Goal: Transaction & Acquisition: Book appointment/travel/reservation

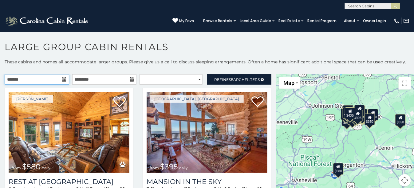
click at [39, 77] on input "text" at bounding box center [37, 79] width 65 height 10
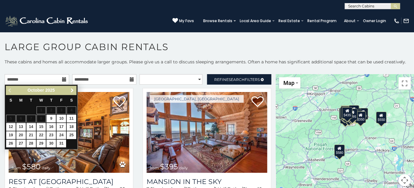
click at [71, 89] on span "Next" at bounding box center [72, 90] width 5 height 5
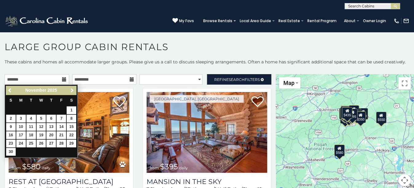
click at [71, 89] on span "Next" at bounding box center [72, 90] width 5 height 5
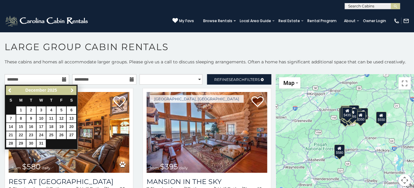
click at [71, 88] on span "Next" at bounding box center [72, 90] width 5 height 5
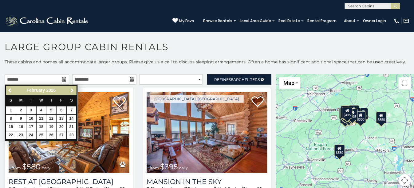
click at [71, 88] on span "Next" at bounding box center [72, 90] width 5 height 5
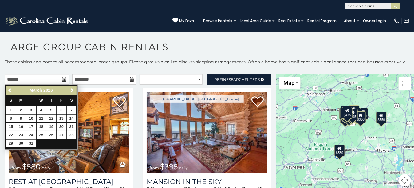
click at [71, 88] on span "Next" at bounding box center [72, 90] width 5 height 5
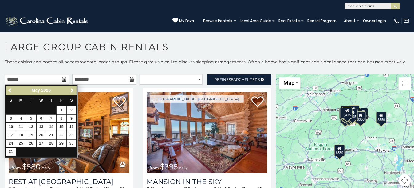
click at [71, 88] on span "Next" at bounding box center [72, 90] width 5 height 5
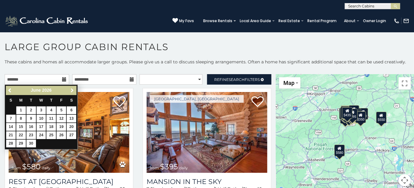
click at [71, 88] on span "Next" at bounding box center [72, 90] width 5 height 5
click at [70, 116] on link "11" at bounding box center [72, 119] width 10 height 8
type input "**********"
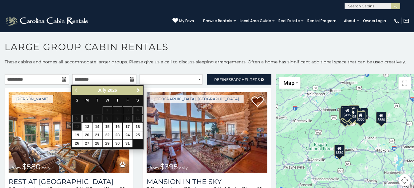
click at [139, 89] on span "Next" at bounding box center [138, 90] width 5 height 5
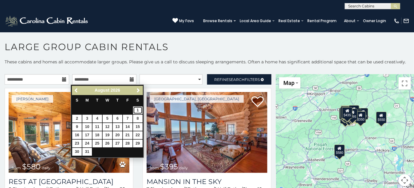
click at [138, 108] on link "1" at bounding box center [138, 110] width 10 height 8
type input "**********"
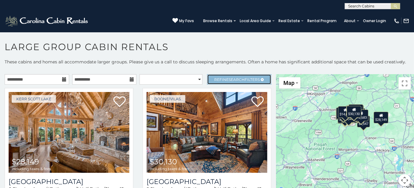
click at [236, 77] on span "Search" at bounding box center [237, 79] width 16 height 5
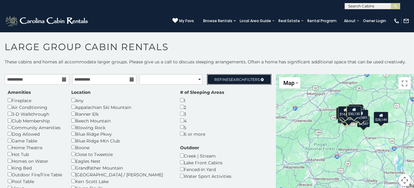
scroll to position [31, 0]
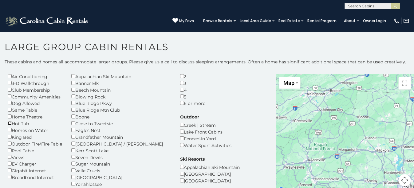
scroll to position [61, 0]
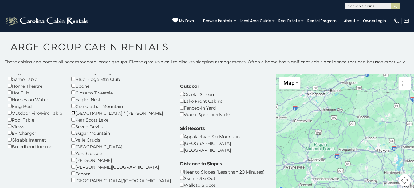
scroll to position [92, 0]
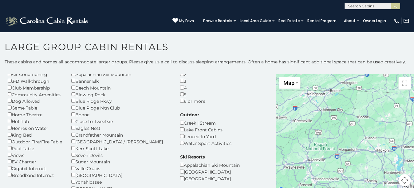
scroll to position [2, 0]
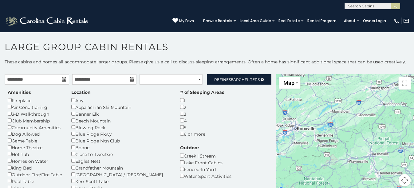
drag, startPoint x: 350, startPoint y: 112, endPoint x: 418, endPoint y: 105, distance: 68.9
click at [414, 105] on html "**********" at bounding box center [207, 95] width 414 height 191
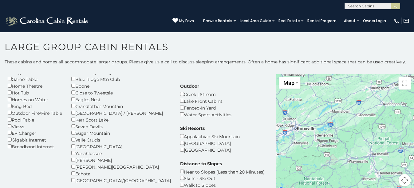
scroll to position [92, 0]
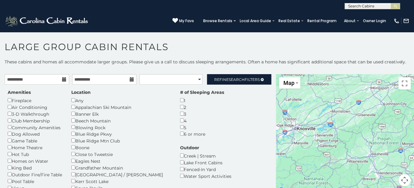
scroll to position [94, 0]
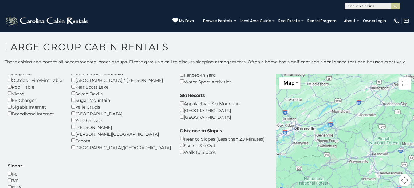
click at [402, 84] on button "Toggle fullscreen view" at bounding box center [405, 83] width 12 height 12
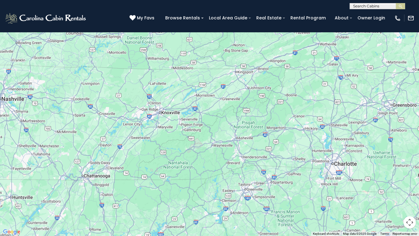
drag, startPoint x: 325, startPoint y: 80, endPoint x: 320, endPoint y: 87, distance: 8.0
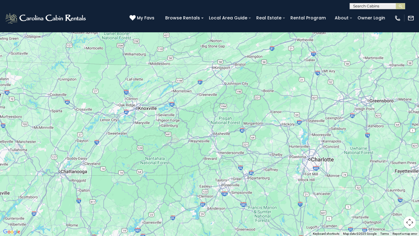
drag, startPoint x: 307, startPoint y: 102, endPoint x: 284, endPoint y: 97, distance: 23.6
click at [284, 97] on div at bounding box center [209, 118] width 419 height 236
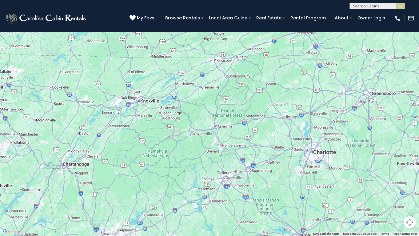
drag, startPoint x: 263, startPoint y: 140, endPoint x: 266, endPoint y: 133, distance: 8.2
click at [266, 133] on div at bounding box center [209, 118] width 419 height 236
click at [21, 8] on img "Change map style" at bounding box center [21, 8] width 2 height 1
click at [410, 188] on button "Map camera controls" at bounding box center [409, 222] width 12 height 12
click at [411, 188] on button "Map camera controls" at bounding box center [409, 222] width 12 height 12
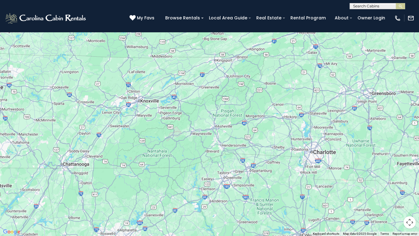
click at [410, 188] on button "Map camera controls" at bounding box center [409, 222] width 12 height 12
click at [394, 188] on button "Zoom out" at bounding box center [394, 222] width 12 height 12
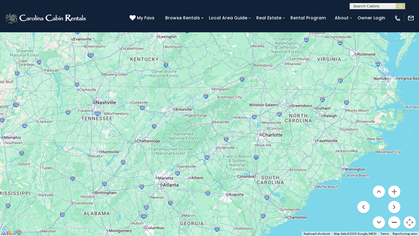
click at [394, 188] on button "Zoom out" at bounding box center [394, 222] width 12 height 12
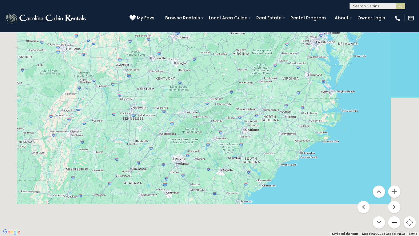
click at [394, 188] on button "Zoom out" at bounding box center [394, 222] width 12 height 12
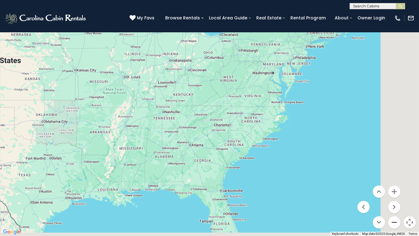
click at [394, 188] on button "Zoom out" at bounding box center [394, 222] width 12 height 12
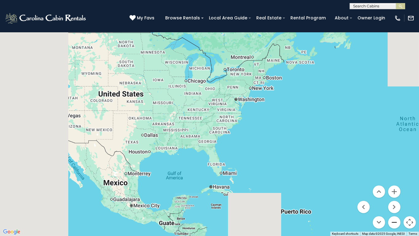
click at [394, 188] on button "Zoom out" at bounding box center [394, 222] width 12 height 12
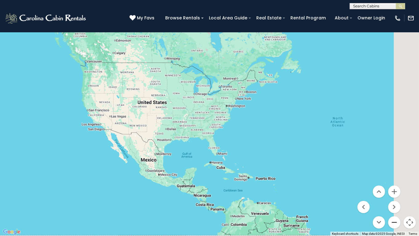
click at [394, 188] on button "Zoom out" at bounding box center [394, 222] width 12 height 12
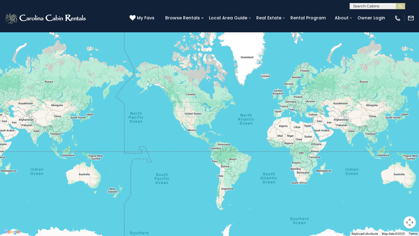
click at [17, 4] on button "Map" at bounding box center [14, 8] width 22 height 11
click at [12, 18] on li "Satellite" at bounding box center [22, 20] width 36 height 10
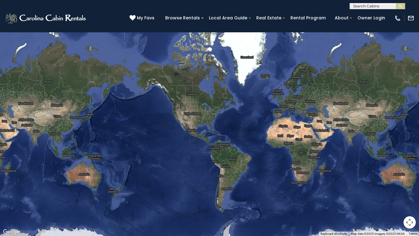
click at [410, 188] on button "Map camera controls" at bounding box center [409, 222] width 12 height 12
click at [408, 188] on button "Map camera controls" at bounding box center [409, 222] width 12 height 12
click at [410, 7] on button "Toggle fullscreen view" at bounding box center [409, 9] width 12 height 12
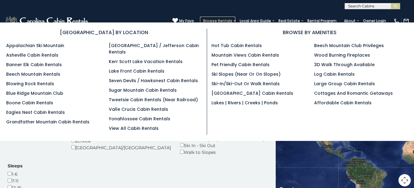
click at [200, 17] on link "Browse Rentals" at bounding box center [217, 21] width 35 height 9
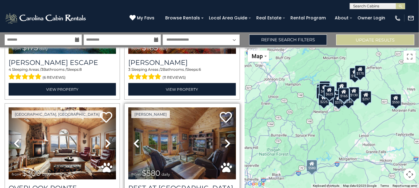
scroll to position [246, 0]
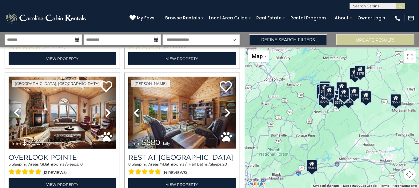
click at [406, 56] on button "Toggle fullscreen view" at bounding box center [409, 56] width 12 height 12
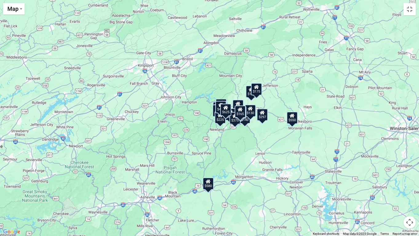
drag, startPoint x: 250, startPoint y: 116, endPoint x: 268, endPoint y: 144, distance: 32.9
click at [268, 144] on div "$625 $297 $175 $165 $300 $580 $290 $424 $395 $270 $185 $265 $230 $550 $349 $230…" at bounding box center [209, 118] width 419 height 236
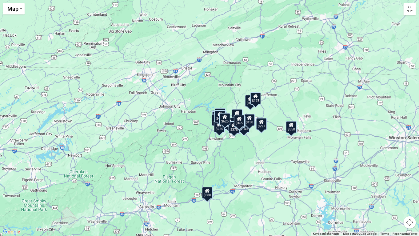
click at [408, 188] on button "Map camera controls" at bounding box center [409, 222] width 12 height 12
click at [394, 188] on button "Zoom in" at bounding box center [394, 191] width 12 height 12
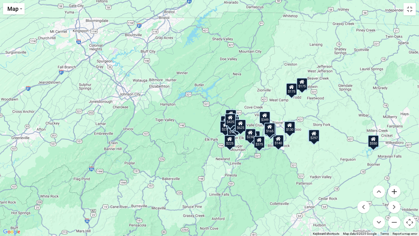
click at [394, 188] on button "Zoom in" at bounding box center [394, 191] width 12 height 12
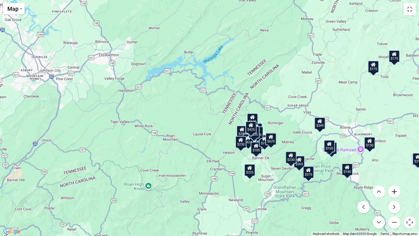
click at [395, 188] on button "Zoom in" at bounding box center [394, 191] width 12 height 12
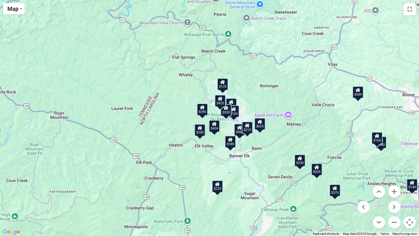
drag, startPoint x: 340, startPoint y: 199, endPoint x: 269, endPoint y: 157, distance: 82.1
click at [269, 157] on div "$625 $297 $175 $165 $300 $580 $290 $424 $395 $270 $185 $265 $230 $550 $349 $230…" at bounding box center [209, 118] width 419 height 236
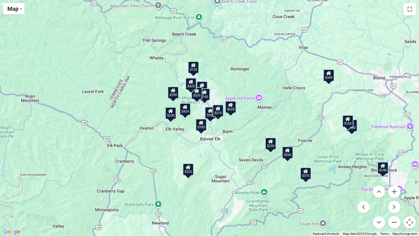
drag, startPoint x: 307, startPoint y: 146, endPoint x: 277, endPoint y: 129, distance: 34.9
click at [277, 129] on div "$625 $297 $175 $165 $300 $580 $290 $424 $395 $270 $185 $265 $230 $550 $349 $230…" at bounding box center [209, 118] width 419 height 236
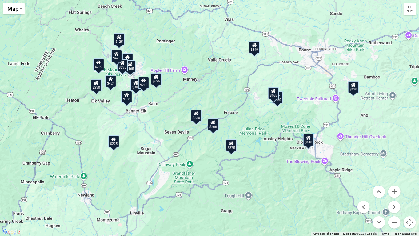
drag, startPoint x: 343, startPoint y: 191, endPoint x: 267, endPoint y: 163, distance: 80.6
click at [267, 163] on div "$625 $297 $175 $165 $300 $580 $290 $424 $395 $270 $185 $265 $230 $550 $349 $230…" at bounding box center [209, 118] width 419 height 236
click at [310, 140] on div "$140" at bounding box center [308, 140] width 11 height 12
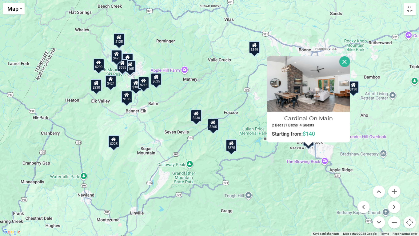
click at [301, 173] on div "$625 $297 $175 $165 $300 $580 $290 $424 $395 $270 $185 $265 $230 $550 $349 $230…" at bounding box center [209, 118] width 419 height 236
click at [343, 60] on button "Close" at bounding box center [344, 61] width 11 height 11
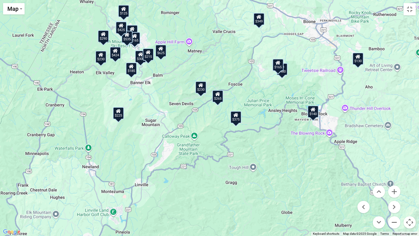
drag, startPoint x: 254, startPoint y: 180, endPoint x: 259, endPoint y: 152, distance: 29.3
click at [259, 152] on div "$625 $297 $175 $165 $300 $580 $290 $424 $395 $270 $185 $265 $230 $550 $349 $230…" at bounding box center [209, 118] width 419 height 236
click at [395, 188] on button "Zoom in" at bounding box center [394, 191] width 12 height 12
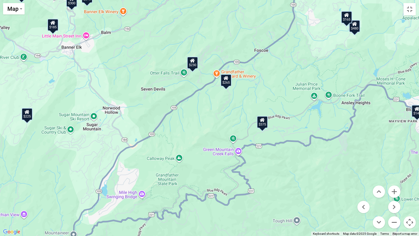
click at [273, 159] on div "$625 $297 $175 $165 $300 $580 $290 $424 $395 $270 $185 $265 $230 $550 $349 $230…" at bounding box center [209, 118] width 419 height 236
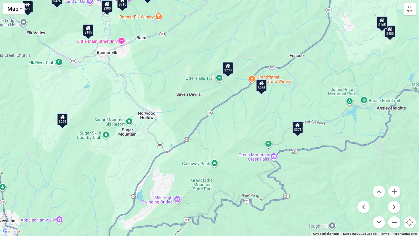
drag, startPoint x: 273, startPoint y: 159, endPoint x: 309, endPoint y: 164, distance: 36.4
click at [309, 164] on div "$625 $297 $175 $165 $300 $580 $290 $424 $395 $270 $185 $265 $230 $550 $349 $230…" at bounding box center [209, 118] width 419 height 236
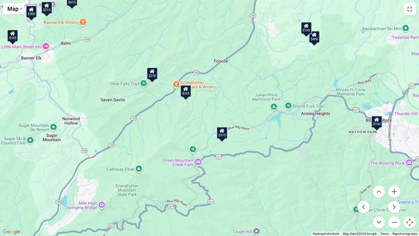
drag, startPoint x: 335, startPoint y: 124, endPoint x: 259, endPoint y: 130, distance: 77.1
click at [259, 130] on div "$625 $297 $175 $165 $300 $580 $290 $424 $395 $270 $185 $265 $230 $550 $349 $230…" at bounding box center [209, 118] width 419 height 236
click at [223, 134] on div "$375" at bounding box center [221, 132] width 11 height 12
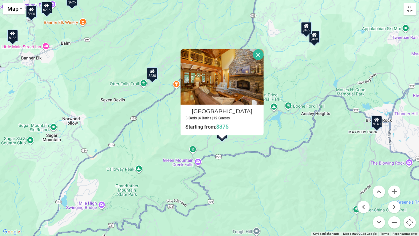
click at [249, 166] on div "$625 $297 $175 $165 $300 $580 $290 $424 $395 $270 $185 $265 $230 $550 $349 $230…" at bounding box center [209, 118] width 419 height 236
click at [258, 53] on button "Close" at bounding box center [258, 54] width 11 height 11
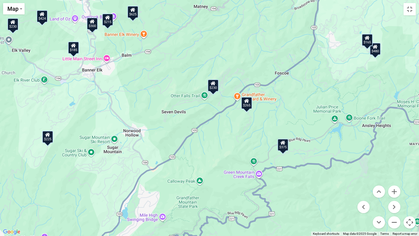
drag, startPoint x: 193, startPoint y: 111, endPoint x: 256, endPoint y: 123, distance: 63.3
click at [256, 123] on div "$625 $297 $175 $165 $300 $580 $290 $424 $395 $270 $185 $265 $230 $550 $349 $230…" at bounding box center [209, 118] width 419 height 236
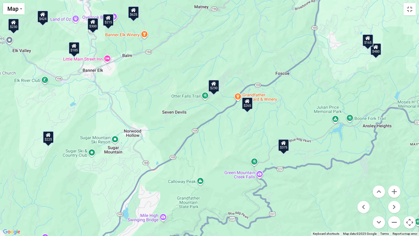
click at [249, 101] on icon at bounding box center [247, 101] width 5 height 4
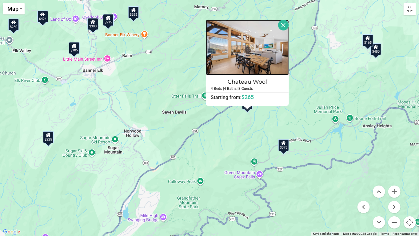
click at [245, 55] on img at bounding box center [247, 47] width 83 height 55
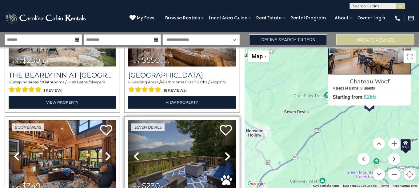
scroll to position [861, 0]
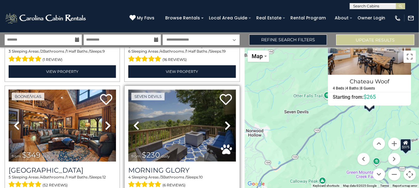
click at [174, 124] on img at bounding box center [181, 125] width 107 height 72
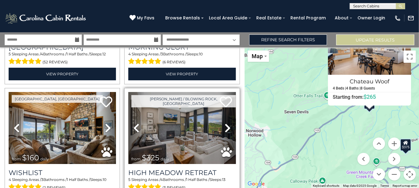
scroll to position [1015, 0]
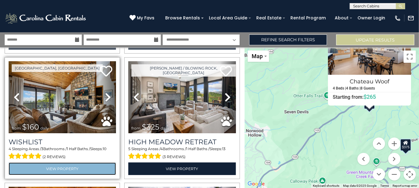
click at [59, 162] on link "View Property" at bounding box center [62, 168] width 107 height 13
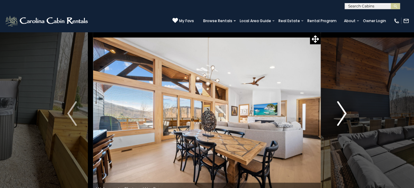
scroll to position [31, 0]
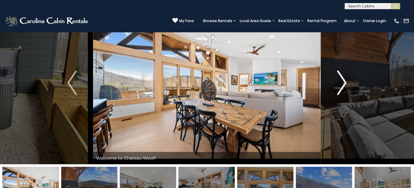
click at [346, 81] on img "Next" at bounding box center [341, 82] width 9 height 25
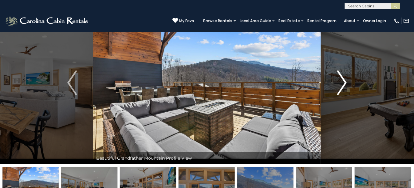
click at [346, 81] on img "Next" at bounding box center [341, 82] width 9 height 25
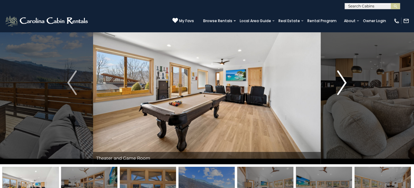
click at [346, 81] on img "Next" at bounding box center [341, 82] width 9 height 25
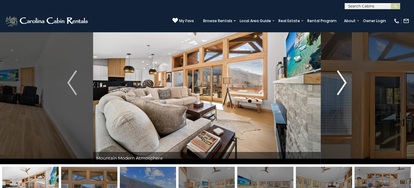
click at [346, 81] on img "Next" at bounding box center [341, 82] width 9 height 25
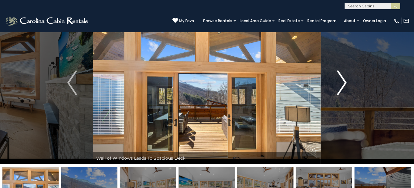
click at [346, 81] on img "Next" at bounding box center [341, 82] width 9 height 25
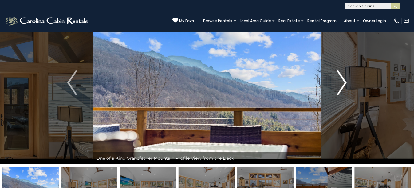
click at [346, 81] on img "Next" at bounding box center [341, 82] width 9 height 25
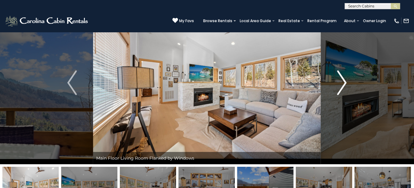
click at [346, 81] on img "Next" at bounding box center [341, 82] width 9 height 25
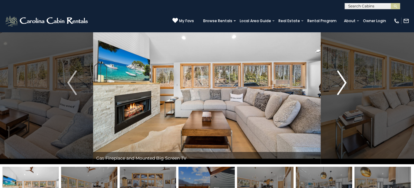
click at [346, 81] on img "Next" at bounding box center [341, 82] width 9 height 25
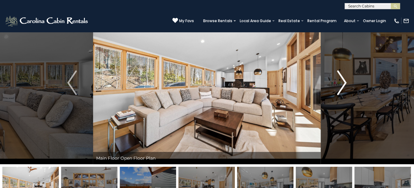
click at [347, 81] on img "Next" at bounding box center [341, 82] width 9 height 25
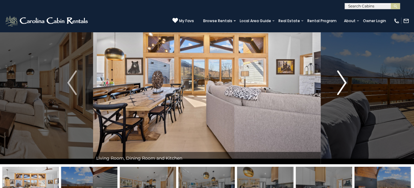
click at [347, 81] on img "Next" at bounding box center [341, 82] width 9 height 25
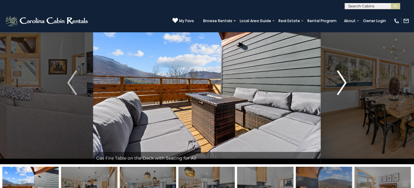
click at [347, 81] on img "Next" at bounding box center [341, 82] width 9 height 25
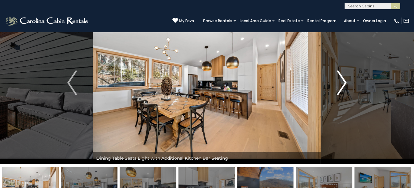
click at [346, 81] on img "Next" at bounding box center [341, 82] width 9 height 25
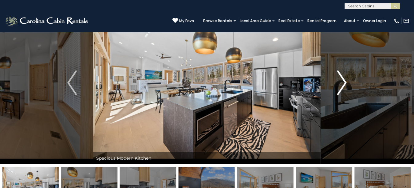
click at [346, 81] on img "Next" at bounding box center [341, 82] width 9 height 25
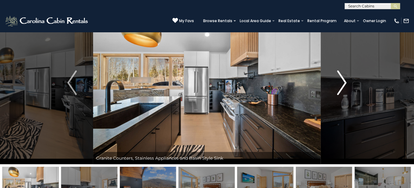
click at [346, 81] on img "Next" at bounding box center [341, 82] width 9 height 25
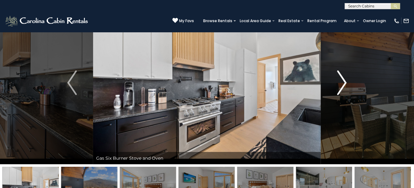
click at [346, 81] on img "Next" at bounding box center [341, 82] width 9 height 25
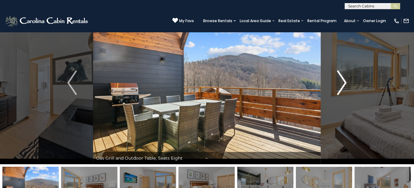
click at [346, 81] on img "Next" at bounding box center [341, 82] width 9 height 25
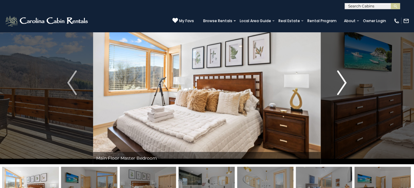
click at [346, 81] on img "Next" at bounding box center [341, 82] width 9 height 25
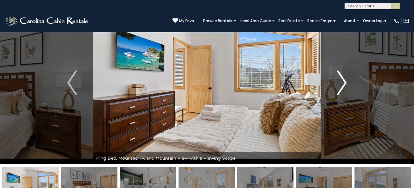
click at [346, 81] on img "Next" at bounding box center [341, 82] width 9 height 25
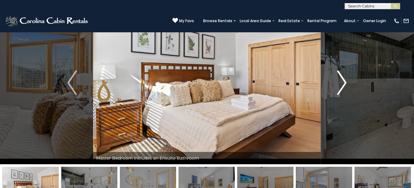
click at [346, 81] on img "Next" at bounding box center [341, 82] width 9 height 25
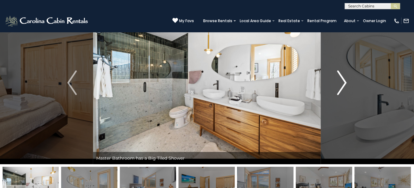
click at [346, 81] on img "Next" at bounding box center [341, 82] width 9 height 25
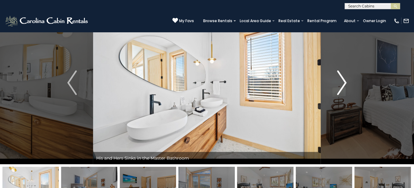
click at [346, 81] on img "Next" at bounding box center [341, 82] width 9 height 25
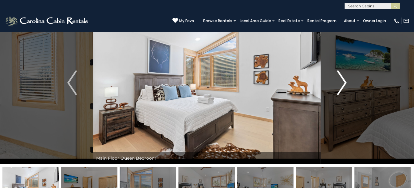
click at [346, 81] on img "Next" at bounding box center [341, 82] width 9 height 25
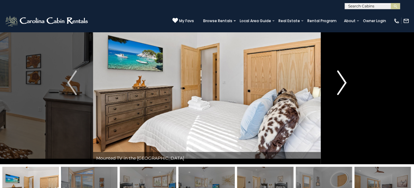
click at [346, 81] on img "Next" at bounding box center [341, 82] width 9 height 25
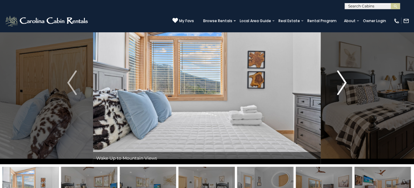
click at [346, 81] on img "Next" at bounding box center [341, 82] width 9 height 25
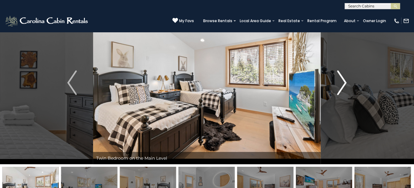
click at [346, 81] on img "Next" at bounding box center [341, 82] width 9 height 25
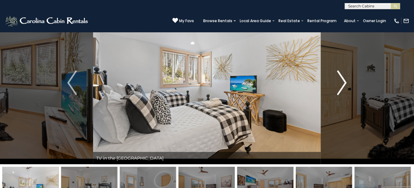
click at [346, 81] on img "Next" at bounding box center [341, 82] width 9 height 25
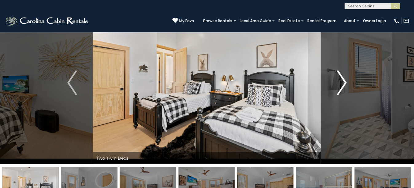
click at [346, 81] on img "Next" at bounding box center [341, 82] width 9 height 25
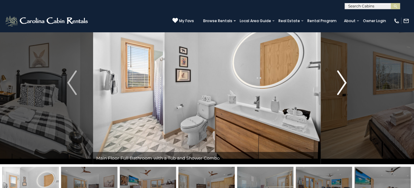
click at [346, 81] on img "Next" at bounding box center [341, 82] width 9 height 25
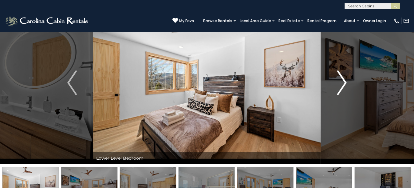
click at [346, 81] on img "Next" at bounding box center [341, 82] width 9 height 25
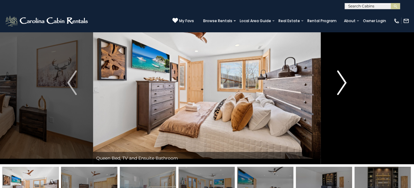
click at [346, 81] on img "Next" at bounding box center [341, 82] width 9 height 25
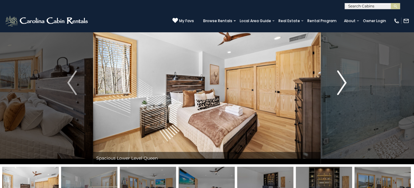
click at [346, 81] on img "Next" at bounding box center [341, 82] width 9 height 25
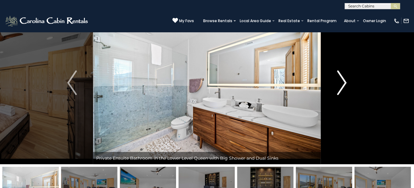
click at [346, 81] on img "Next" at bounding box center [341, 82] width 9 height 25
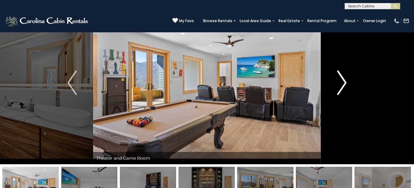
click at [346, 81] on img "Next" at bounding box center [341, 82] width 9 height 25
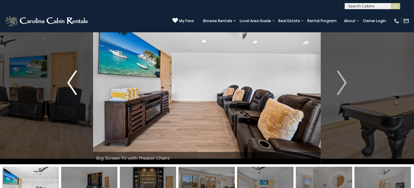
click at [67, 80] on button "Previous" at bounding box center [72, 82] width 42 height 163
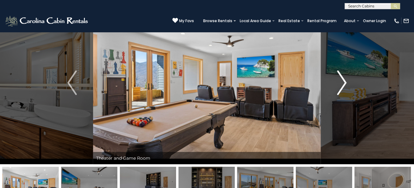
click at [343, 81] on img "Next" at bounding box center [341, 82] width 9 height 25
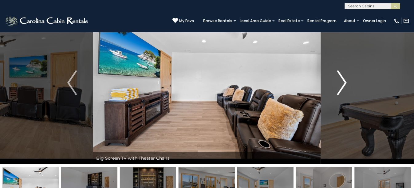
click at [343, 81] on img "Next" at bounding box center [341, 82] width 9 height 25
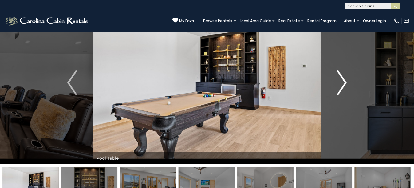
click at [343, 81] on img "Next" at bounding box center [341, 82] width 9 height 25
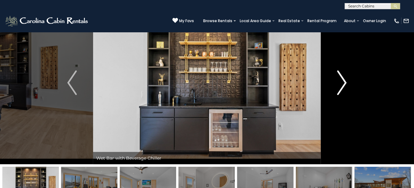
click at [343, 81] on img "Next" at bounding box center [341, 82] width 9 height 25
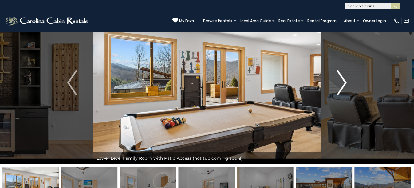
click at [343, 81] on img "Next" at bounding box center [341, 82] width 9 height 25
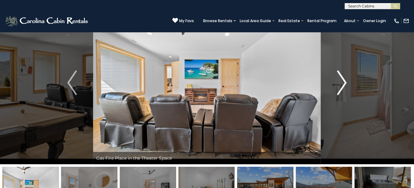
click at [343, 81] on img "Next" at bounding box center [341, 82] width 9 height 25
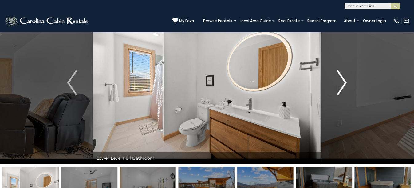
click at [343, 81] on img "Next" at bounding box center [341, 82] width 9 height 25
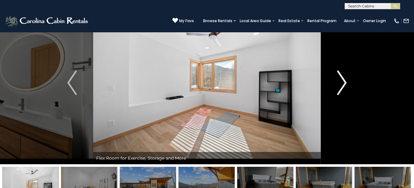
click at [343, 81] on img "Next" at bounding box center [341, 82] width 9 height 25
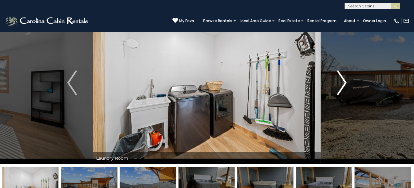
click at [343, 81] on img "Next" at bounding box center [341, 82] width 9 height 25
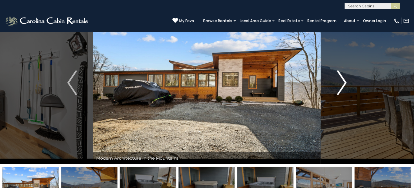
click at [344, 81] on img "Next" at bounding box center [341, 82] width 9 height 25
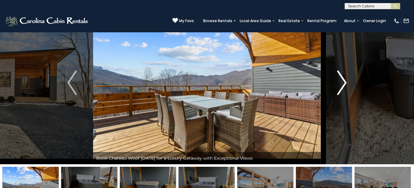
click at [344, 81] on img "Next" at bounding box center [341, 82] width 9 height 25
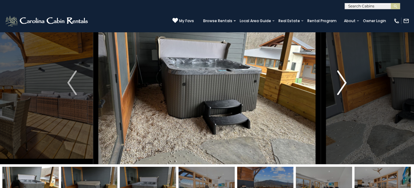
click at [344, 81] on img "Next" at bounding box center [341, 82] width 9 height 25
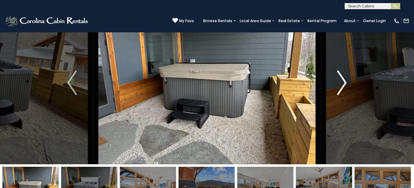
click at [344, 81] on img "Next" at bounding box center [341, 82] width 9 height 25
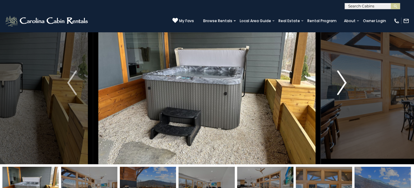
click at [344, 81] on img "Next" at bounding box center [341, 82] width 9 height 25
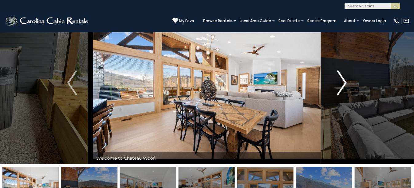
click at [344, 81] on img "Next" at bounding box center [341, 82] width 9 height 25
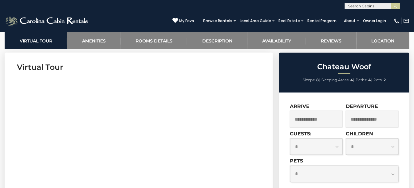
scroll to position [215, 0]
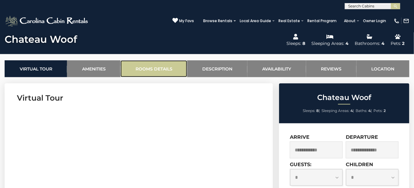
click at [162, 66] on link "Rooms Details" at bounding box center [154, 68] width 67 height 17
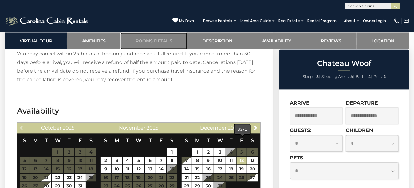
scroll to position [1244, 0]
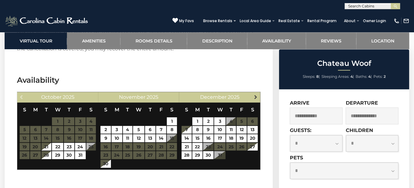
click at [256, 94] on span "Next" at bounding box center [255, 96] width 5 height 5
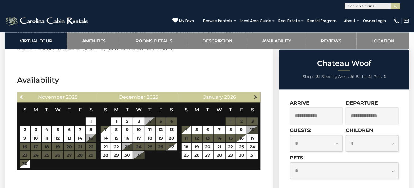
click at [256, 94] on span "Next" at bounding box center [255, 96] width 5 height 5
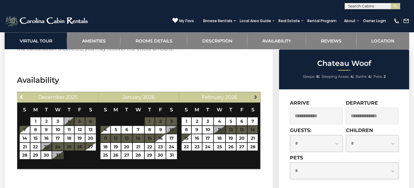
click at [256, 94] on span "Next" at bounding box center [255, 96] width 5 height 5
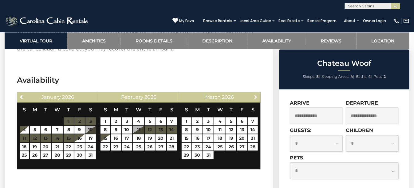
click at [256, 94] on span "Next" at bounding box center [255, 96] width 5 height 5
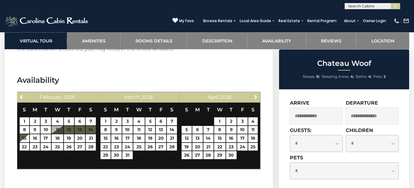
click at [256, 94] on span "Next" at bounding box center [255, 96] width 5 height 5
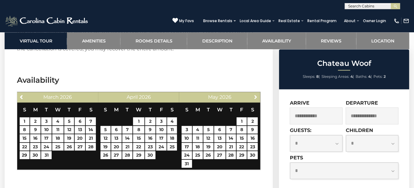
click at [256, 94] on span "Next" at bounding box center [255, 96] width 5 height 5
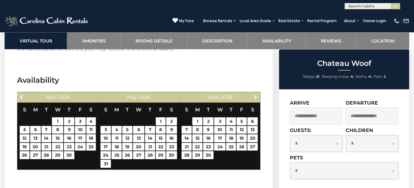
click at [256, 94] on span "Next" at bounding box center [255, 96] width 5 height 5
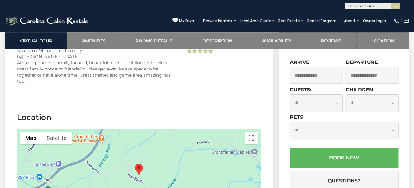
scroll to position [1490, 0]
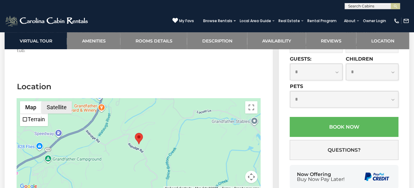
click at [57, 101] on button "Satellite" at bounding box center [57, 107] width 30 height 12
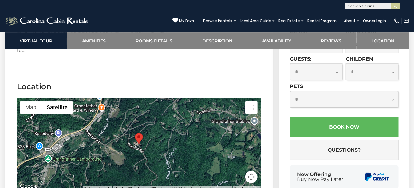
scroll to position [1520, 0]
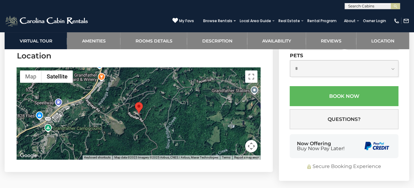
click at [251, 140] on button "Map camera controls" at bounding box center [251, 146] width 12 height 12
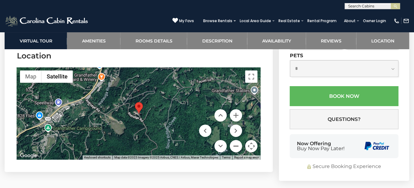
click at [236, 140] on button "Zoom out" at bounding box center [236, 146] width 12 height 12
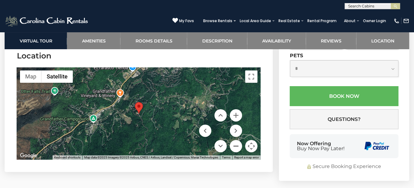
click at [236, 140] on button "Zoom out" at bounding box center [236, 146] width 12 height 12
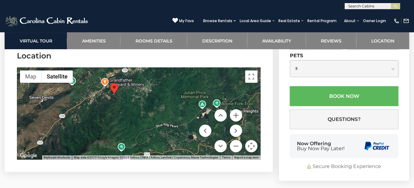
drag, startPoint x: 188, startPoint y: 85, endPoint x: 169, endPoint y: 65, distance: 27.2
click at [169, 67] on div at bounding box center [139, 113] width 244 height 92
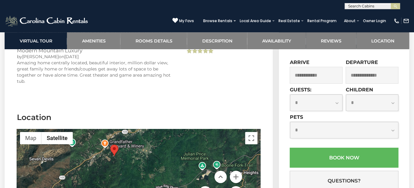
scroll to position [1490, 0]
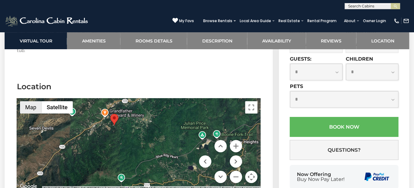
click at [31, 101] on button "Map" at bounding box center [31, 107] width 22 height 12
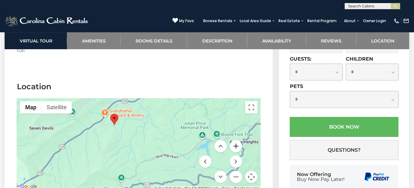
click at [235, 140] on button "Zoom in" at bounding box center [236, 146] width 12 height 12
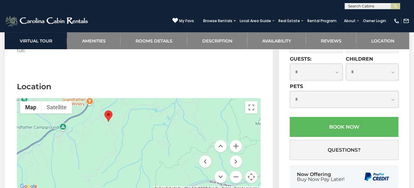
drag, startPoint x: 141, startPoint y: 123, endPoint x: 161, endPoint y: 138, distance: 24.5
click at [161, 138] on div at bounding box center [139, 144] width 244 height 92
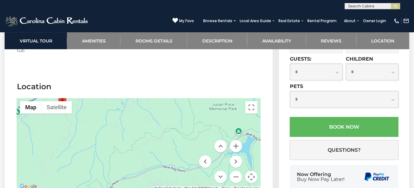
drag, startPoint x: 177, startPoint y: 124, endPoint x: 130, endPoint y: 109, distance: 49.8
click at [130, 109] on div at bounding box center [139, 144] width 244 height 92
click at [236, 140] on button "Zoom in" at bounding box center [236, 146] width 12 height 12
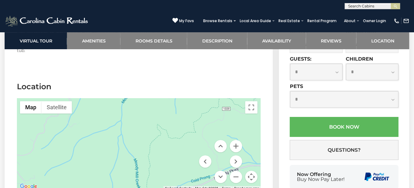
drag, startPoint x: 142, startPoint y: 128, endPoint x: 213, endPoint y: 104, distance: 74.9
click at [213, 104] on div at bounding box center [139, 144] width 244 height 92
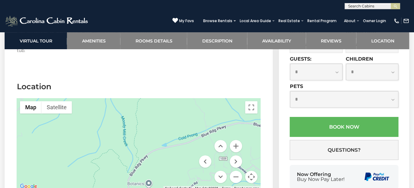
drag, startPoint x: 189, startPoint y: 128, endPoint x: 176, endPoint y: 85, distance: 45.5
click at [176, 98] on div at bounding box center [139, 144] width 244 height 92
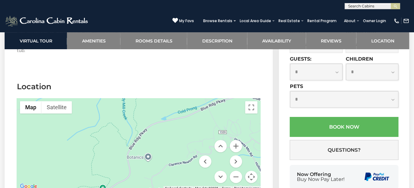
drag, startPoint x: 159, startPoint y: 123, endPoint x: 158, endPoint y: 101, distance: 22.5
click at [158, 101] on div at bounding box center [139, 144] width 244 height 92
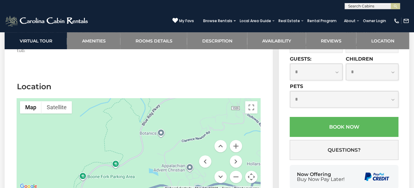
drag, startPoint x: 134, startPoint y: 137, endPoint x: 148, endPoint y: 112, distance: 27.9
click at [148, 112] on div at bounding box center [139, 144] width 244 height 92
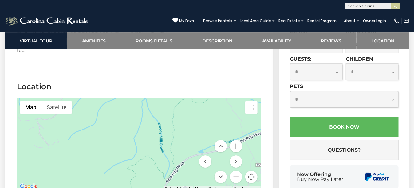
drag, startPoint x: 156, startPoint y: 88, endPoint x: 180, endPoint y: 144, distance: 60.7
click at [180, 144] on div at bounding box center [139, 144] width 244 height 92
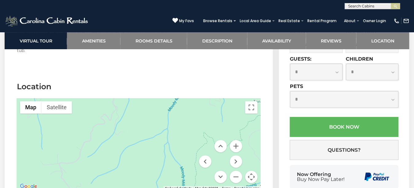
drag, startPoint x: 183, startPoint y: 106, endPoint x: 196, endPoint y: 137, distance: 33.2
click at [196, 137] on div at bounding box center [139, 144] width 244 height 92
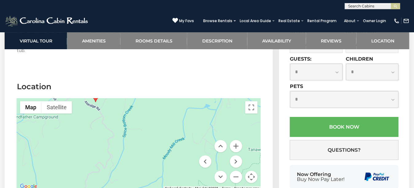
drag, startPoint x: 180, startPoint y: 94, endPoint x: 175, endPoint y: 143, distance: 49.2
click at [175, 143] on div at bounding box center [139, 144] width 244 height 92
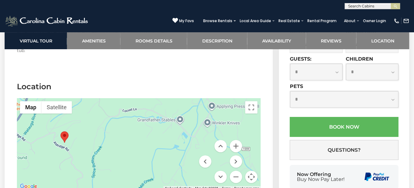
drag, startPoint x: 158, startPoint y: 106, endPoint x: 127, endPoint y: 148, distance: 51.8
click at [127, 148] on div at bounding box center [139, 144] width 244 height 92
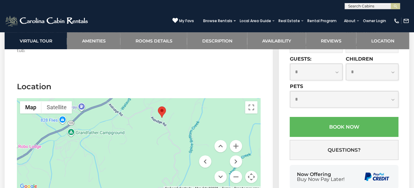
drag, startPoint x: 57, startPoint y: 129, endPoint x: 156, endPoint y: 104, distance: 101.4
click at [156, 104] on div at bounding box center [139, 144] width 244 height 92
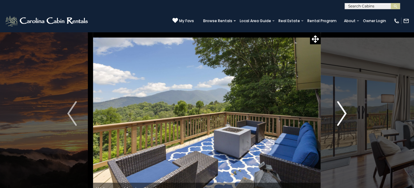
click at [346, 113] on img "Next" at bounding box center [341, 113] width 9 height 25
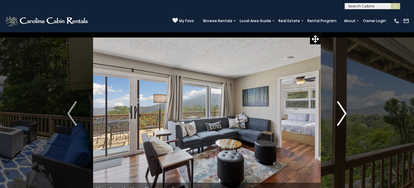
click at [346, 113] on img "Next" at bounding box center [341, 113] width 9 height 25
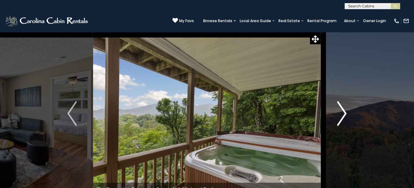
click at [345, 113] on img "Next" at bounding box center [341, 113] width 9 height 25
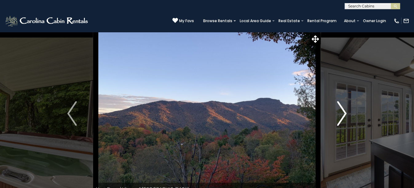
click at [345, 113] on img "Next" at bounding box center [341, 113] width 9 height 25
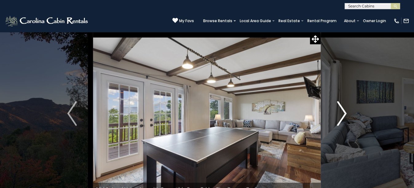
click at [345, 113] on img "Next" at bounding box center [341, 113] width 9 height 25
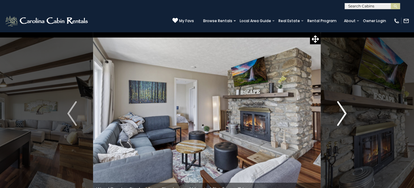
click at [345, 113] on img "Next" at bounding box center [341, 113] width 9 height 25
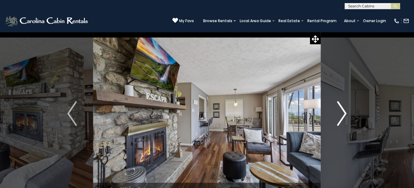
click at [345, 113] on img "Next" at bounding box center [341, 113] width 9 height 25
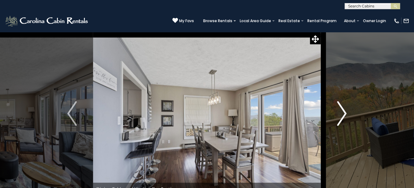
click at [345, 113] on img "Next" at bounding box center [341, 113] width 9 height 25
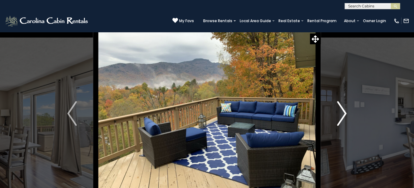
click at [345, 113] on img "Next" at bounding box center [341, 113] width 9 height 25
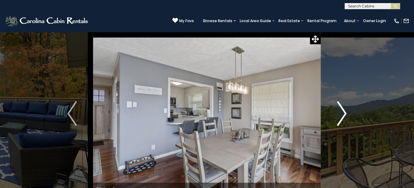
click at [345, 113] on img "Next" at bounding box center [341, 113] width 9 height 25
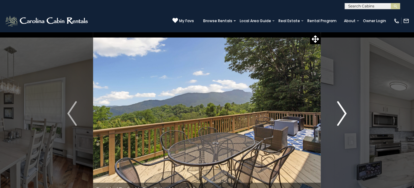
click at [345, 113] on img "Next" at bounding box center [341, 113] width 9 height 25
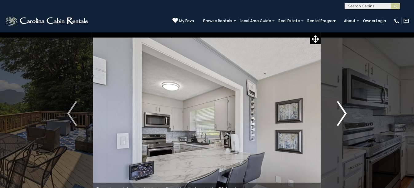
click at [345, 113] on img "Next" at bounding box center [341, 113] width 9 height 25
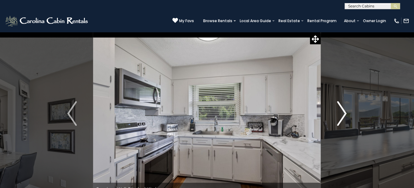
click at [345, 113] on img "Next" at bounding box center [341, 113] width 9 height 25
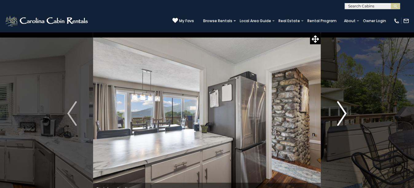
click at [345, 113] on img "Next" at bounding box center [341, 113] width 9 height 25
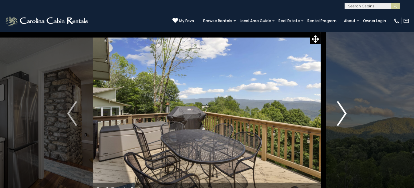
click at [345, 113] on img "Next" at bounding box center [341, 113] width 9 height 25
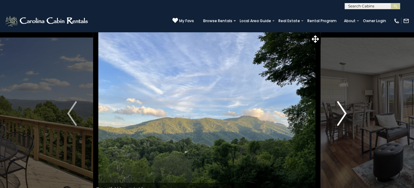
click at [345, 113] on img "Next" at bounding box center [341, 113] width 9 height 25
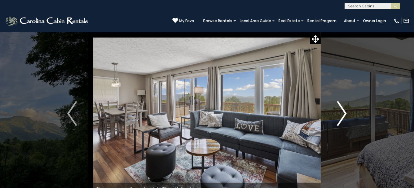
click at [345, 113] on img "Next" at bounding box center [341, 113] width 9 height 25
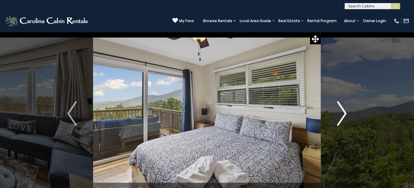
click at [345, 113] on img "Next" at bounding box center [341, 113] width 9 height 25
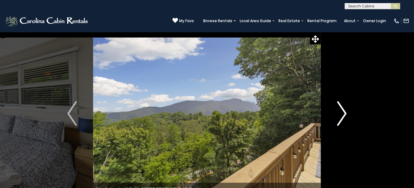
click at [345, 113] on img "Next" at bounding box center [341, 113] width 9 height 25
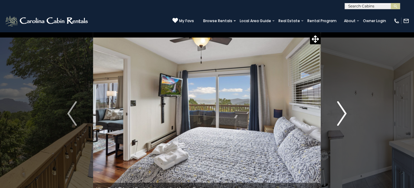
click at [345, 113] on img "Next" at bounding box center [341, 113] width 9 height 25
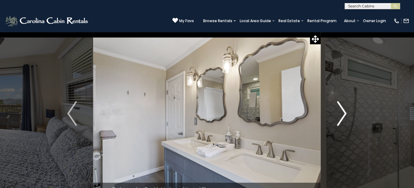
click at [345, 113] on img "Next" at bounding box center [341, 113] width 9 height 25
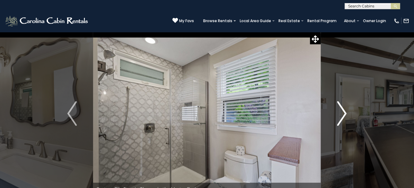
click at [345, 113] on img "Next" at bounding box center [341, 113] width 9 height 25
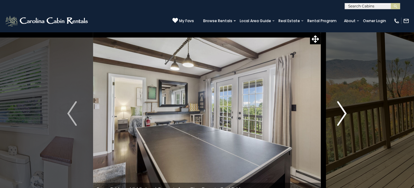
click at [345, 113] on img "Next" at bounding box center [341, 113] width 9 height 25
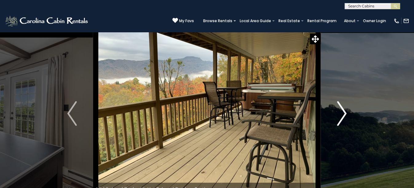
click at [345, 113] on img "Next" at bounding box center [341, 113] width 9 height 25
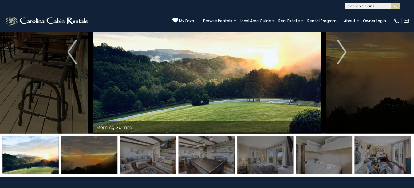
scroll to position [31, 0]
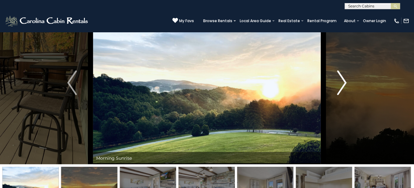
click at [346, 81] on img "Next" at bounding box center [341, 82] width 9 height 25
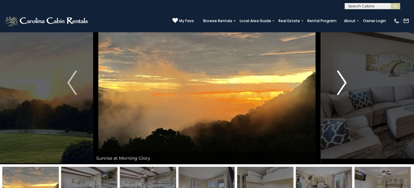
click at [346, 81] on img "Next" at bounding box center [341, 82] width 9 height 25
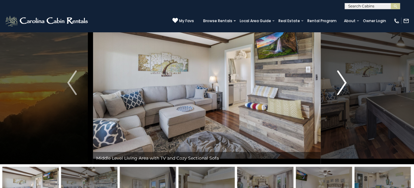
click at [346, 81] on img "Next" at bounding box center [341, 82] width 9 height 25
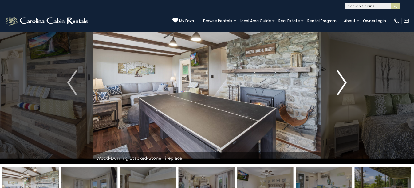
click at [346, 81] on img "Next" at bounding box center [341, 82] width 9 height 25
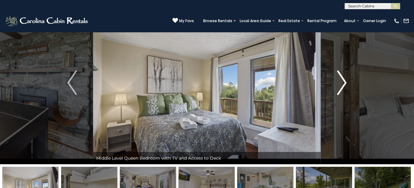
click at [346, 81] on img "Next" at bounding box center [341, 82] width 9 height 25
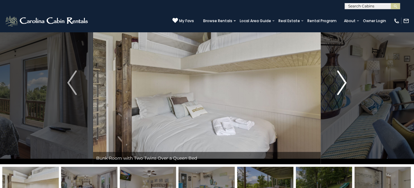
click at [346, 81] on img "Next" at bounding box center [341, 82] width 9 height 25
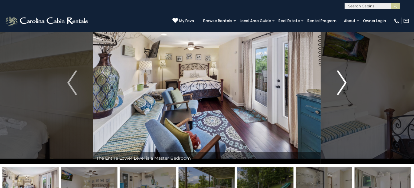
click at [346, 81] on img "Next" at bounding box center [341, 82] width 9 height 25
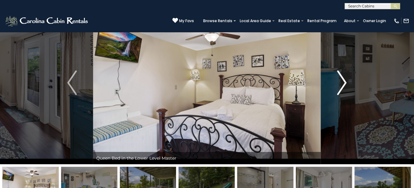
click at [346, 81] on img "Next" at bounding box center [341, 82] width 9 height 25
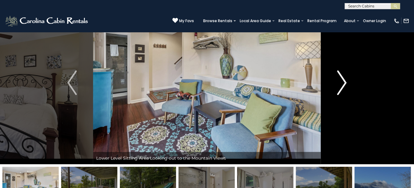
click at [346, 81] on img "Next" at bounding box center [341, 82] width 9 height 25
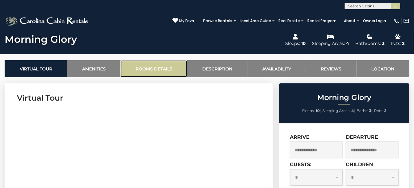
click at [160, 69] on link "Rooms Details" at bounding box center [154, 68] width 67 height 17
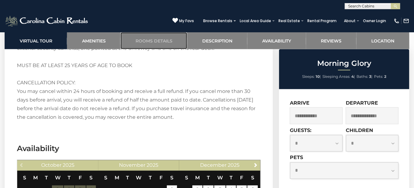
scroll to position [1104, 0]
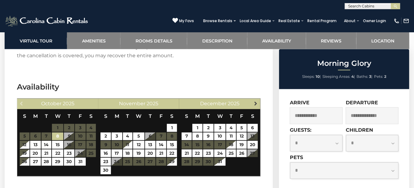
click at [256, 101] on span "Next" at bounding box center [255, 103] width 5 height 5
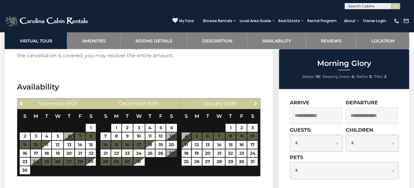
click at [256, 101] on span "Next" at bounding box center [255, 103] width 5 height 5
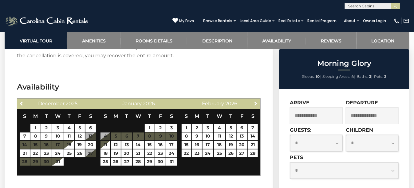
click at [256, 101] on span "Next" at bounding box center [255, 103] width 5 height 5
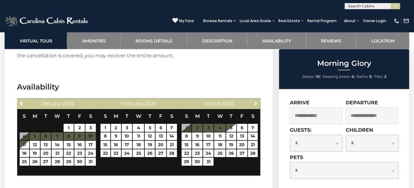
click at [256, 101] on span "Next" at bounding box center [255, 103] width 5 height 5
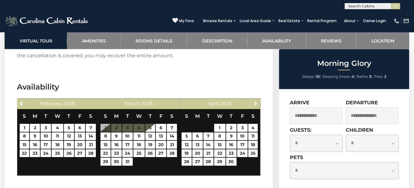
click at [256, 101] on span "Next" at bounding box center [255, 103] width 5 height 5
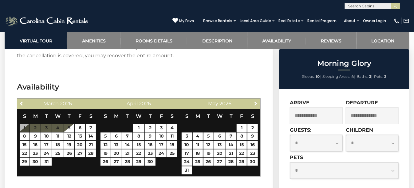
click at [256, 101] on span "Next" at bounding box center [255, 103] width 5 height 5
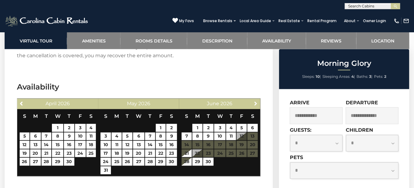
click at [256, 101] on span "Next" at bounding box center [255, 103] width 5 height 5
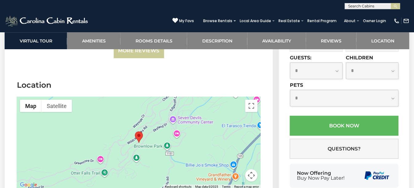
scroll to position [1442, 0]
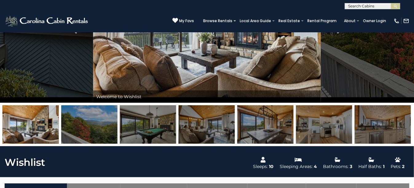
scroll to position [123, 0]
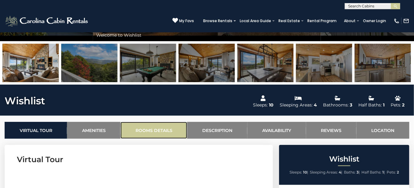
click at [149, 127] on link "Rooms Details" at bounding box center [154, 130] width 67 height 17
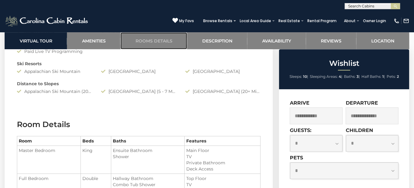
scroll to position [712, 0]
